Goal: Obtain resource: Obtain resource

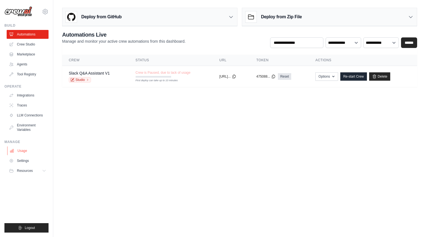
click at [27, 153] on link "Usage" at bounding box center [28, 150] width 42 height 9
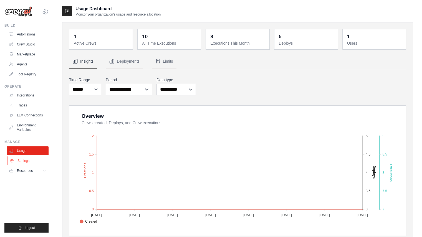
click at [28, 160] on link "Settings" at bounding box center [28, 160] width 42 height 9
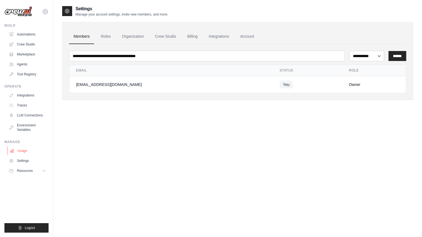
click at [26, 153] on link "Usage" at bounding box center [28, 150] width 42 height 9
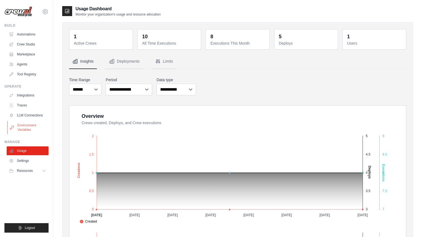
click at [27, 130] on link "Environment Variables" at bounding box center [28, 127] width 42 height 13
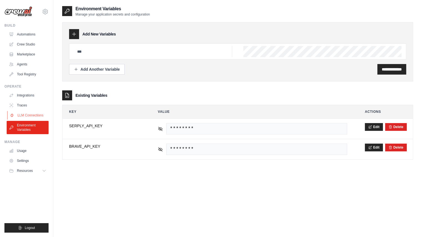
click at [30, 114] on link "LLM Connections" at bounding box center [28, 115] width 42 height 9
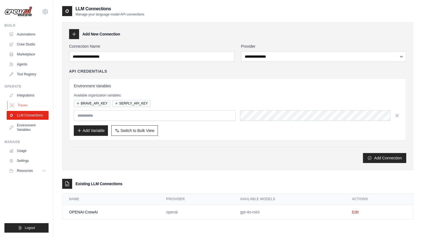
click at [27, 106] on link "Traces" at bounding box center [28, 105] width 42 height 9
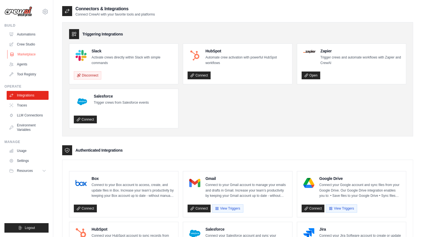
click at [32, 50] on link "Marketplace" at bounding box center [28, 54] width 42 height 9
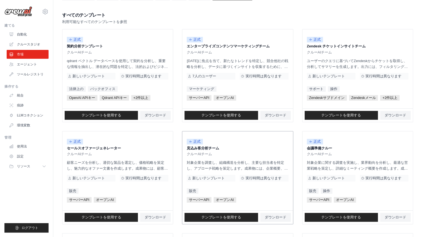
scroll to position [55, 0]
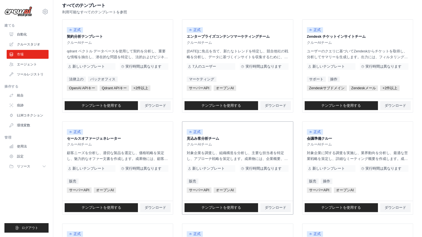
click at [280, 159] on font "対象企業を調査し、組織構造を分析し、主要な担当者を特定し、アプローチ戦略を策定します。成果物には、企業概要、主要な意思決定者リスト、そして個別のアウトリーチ戦…" at bounding box center [237, 165] width 101 height 28
click at [286, 158] on font "対象企業を調査し、組織構造を分析し、主要な担当者を特定し、アプローチ戦略を策定します。成果物には、企業概要、主要な意思決定者リスト、そして個別のアウトリーチ戦…" at bounding box center [237, 165] width 101 height 28
drag, startPoint x: 287, startPoint y: 158, endPoint x: 283, endPoint y: 159, distance: 3.6
click at [285, 159] on font "対象企業を調査し、組織構造を分析し、主要な担当者を特定し、アプローチ戦略を策定します。成果物には、企業概要、主要な意思決定者リスト、そして個別のアウトリーチ戦…" at bounding box center [237, 165] width 101 height 28
click at [283, 159] on font "対象企業を調査し、組織構造を分析し、主要な担当者を特定し、アプローチ戦略を策定します。成果物には、企業概要、主要な意思決定者リスト、そして個別のアウトリーチ戦…" at bounding box center [237, 165] width 101 height 28
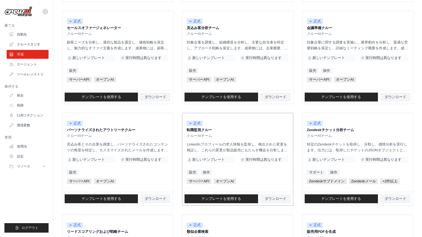
scroll to position [166, 0]
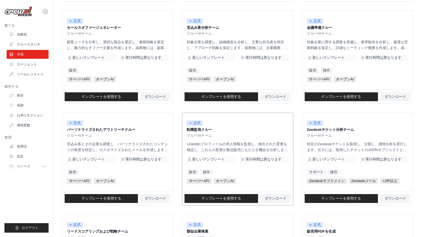
click at [197, 144] on font "LinkedInプロフィールの求人情報を監視し、検出された変更を検証し、これらの変更が製品販売にもたらす機会を分析します。出力には、検証済みの求人情報のリスト…" at bounding box center [237, 156] width 101 height 28
click at [251, 145] on font "LinkedInプロフィールの求人情報を監視し、検出された変更を検証し、これらの変更が製品販売にもたらす機会を分析します。出力には、検証済みの求人情報のリスト…" at bounding box center [237, 156] width 101 height 28
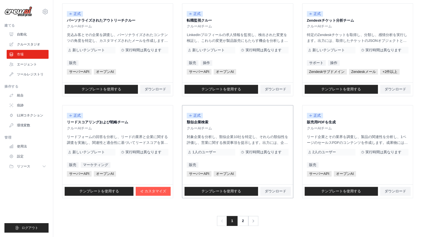
scroll to position [276, 0]
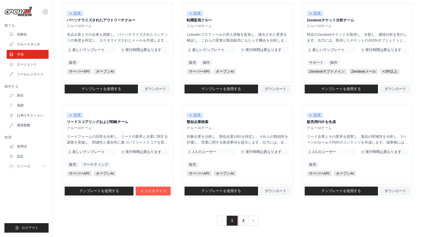
click at [241, 219] on link "2" at bounding box center [243, 221] width 11 height 10
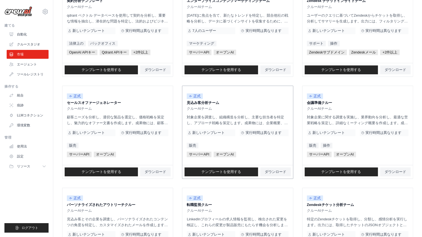
scroll to position [82, 0]
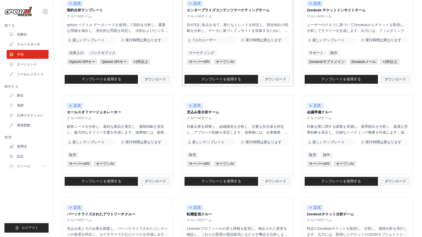
click at [266, 36] on div "正式 エンタープライズコンテンツマーケティングチーム クルーAIチーム 7人のユーザー 実行時間は異なります マーケティング サーバーAPI オープンAI" at bounding box center [237, 32] width 110 height 79
click at [266, 40] on font "実行時間は異なります" at bounding box center [263, 40] width 36 height 4
click at [249, 45] on div "正式 エンタープライズコンテンツマーケティングチーム クルーAIチーム 7人のユーザー 実行時間は異なります マーケティング サーバーAPI オープンAI" at bounding box center [237, 32] width 110 height 79
click at [265, 78] on font "ダウンロード" at bounding box center [275, 79] width 22 height 4
click at [291, 52] on div "正式 エンタープライズコンテンツマーケティングチーム クルーAIチーム 7人のユーザー 実行時間は異なります マーケティング サーバーAPI オープンAI" at bounding box center [237, 32] width 110 height 79
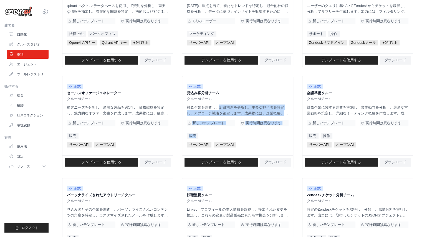
scroll to position [110, 0]
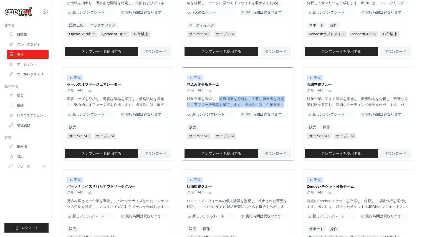
drag, startPoint x: 187, startPoint y: 126, endPoint x: 283, endPoint y: 105, distance: 97.7
click at [283, 105] on font "対象企業を調査し、組織構造を分析し、主要な担当者を特定し、アプローチ戦略を策定します。成果物には、企業概要、主要な意思決定者リスト、そして個別のアウトリーチ戦…" at bounding box center [237, 111] width 101 height 28
click at [282, 103] on font "対象企業を調査し、組織構造を分析し、主要な担当者を特定し、アプローチ戦略を策定します。成果物には、企業概要、主要な意思決定者リスト、そして個別のアウトリーチ戦…" at bounding box center [237, 111] width 101 height 28
click at [284, 104] on font "対象企業を調査し、組織構造を分析し、主要な担当者を特定し、アプローチ戦略を策定します。成果物には、企業概要、主要な意思決定者リスト、そして個別のアウトリーチ戦…" at bounding box center [237, 111] width 101 height 28
click at [285, 104] on font "対象企業を調査し、組織構造を分析し、主要な担当者を特定し、アプローチ戦略を策定します。成果物には、企業概要、主要な意思決定者リスト、そして個別のアウトリーチ戦…" at bounding box center [237, 111] width 101 height 28
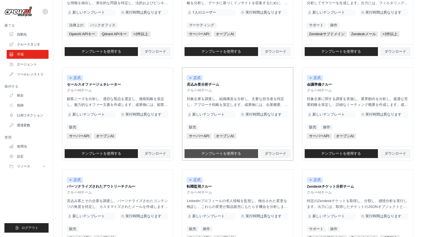
click at [251, 152] on link "テンプレートを使用する" at bounding box center [220, 153] width 73 height 9
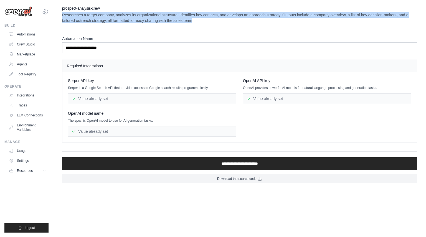
drag, startPoint x: 264, startPoint y: 22, endPoint x: 61, endPoint y: 17, distance: 203.3
click at [61, 17] on div "**********" at bounding box center [239, 95] width 373 height 178
copy p "Researches a target company, analyzes its organizational structure, identifies …"
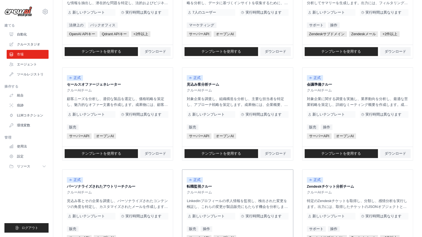
scroll to position [137, 0]
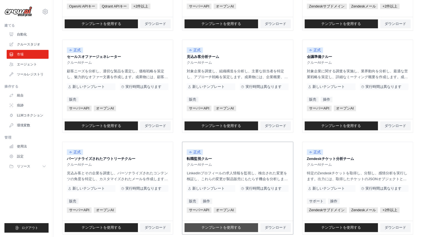
click at [245, 228] on link "テンプレートを使用する" at bounding box center [220, 227] width 73 height 9
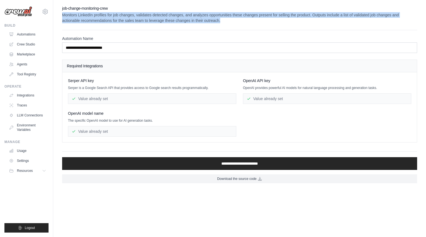
drag, startPoint x: 282, startPoint y: 22, endPoint x: 62, endPoint y: 16, distance: 219.9
click at [62, 16] on div "**********" at bounding box center [239, 95] width 373 height 178
copy p "Monitors LinkedIn profiles for job changes, validates detected changes, and ana…"
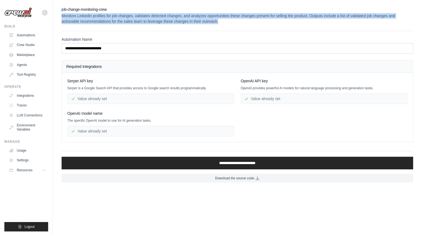
scroll to position [137, 0]
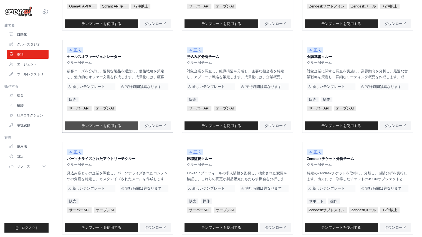
click at [124, 123] on link "テンプレートを使用する" at bounding box center [101, 125] width 73 height 9
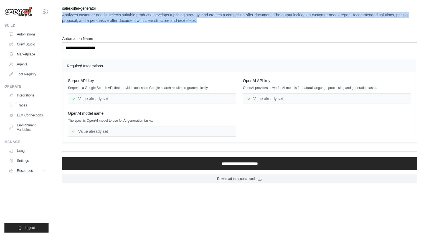
drag, startPoint x: 252, startPoint y: 22, endPoint x: 60, endPoint y: 17, distance: 191.9
click at [60, 17] on div "**********" at bounding box center [239, 95] width 373 height 178
copy p "Analyzes customer needs, selects suitable products, develops a pricing strategy…"
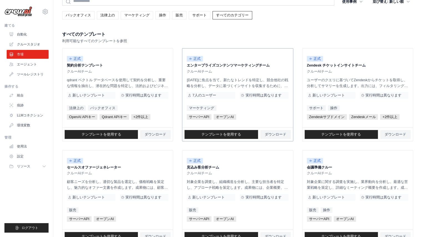
scroll to position [26, 0]
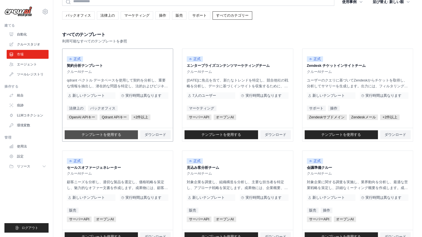
click at [124, 133] on link "テンプレートを使用する" at bounding box center [101, 134] width 73 height 9
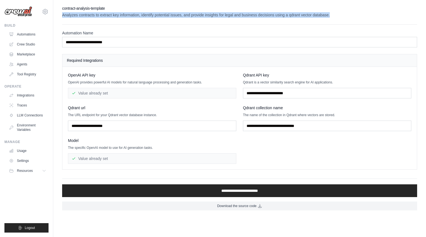
drag, startPoint x: 369, startPoint y: 14, endPoint x: 62, endPoint y: 16, distance: 307.7
click at [62, 16] on div "**********" at bounding box center [239, 108] width 373 height 205
copy p "Analyzes contracts to extract key information, identify potential issues, and p…"
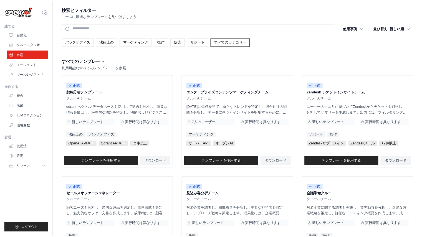
scroll to position [26, 0]
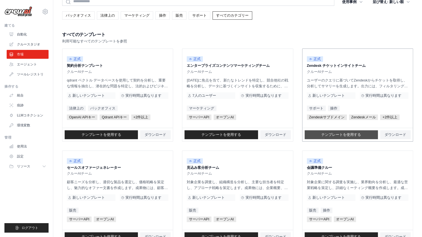
click at [356, 133] on font "テンプレートを使用する" at bounding box center [341, 135] width 40 height 4
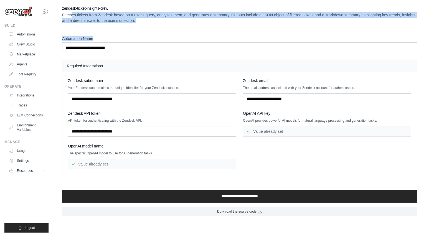
drag, startPoint x: 189, startPoint y: 25, endPoint x: 74, endPoint y: 16, distance: 114.8
click at [71, 15] on div "**********" at bounding box center [239, 111] width 355 height 210
click at [110, 20] on p "Fetches tickets from Zendesk based on a user's query, analyzes them, and genera…" at bounding box center [239, 17] width 355 height 11
drag, startPoint x: 188, startPoint y: 22, endPoint x: 63, endPoint y: 17, distance: 125.4
click at [63, 17] on p "Fetches tickets from Zendesk based on a user's query, analyzes them, and genera…" at bounding box center [239, 17] width 355 height 11
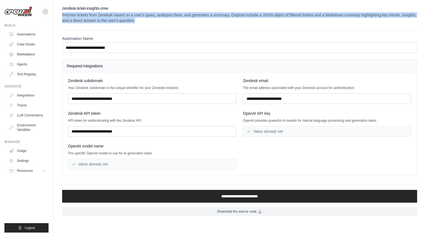
copy p "Fetches tickets from Zendesk based on a user's query, analyzes them, and genera…"
